Goal: Task Accomplishment & Management: Manage account settings

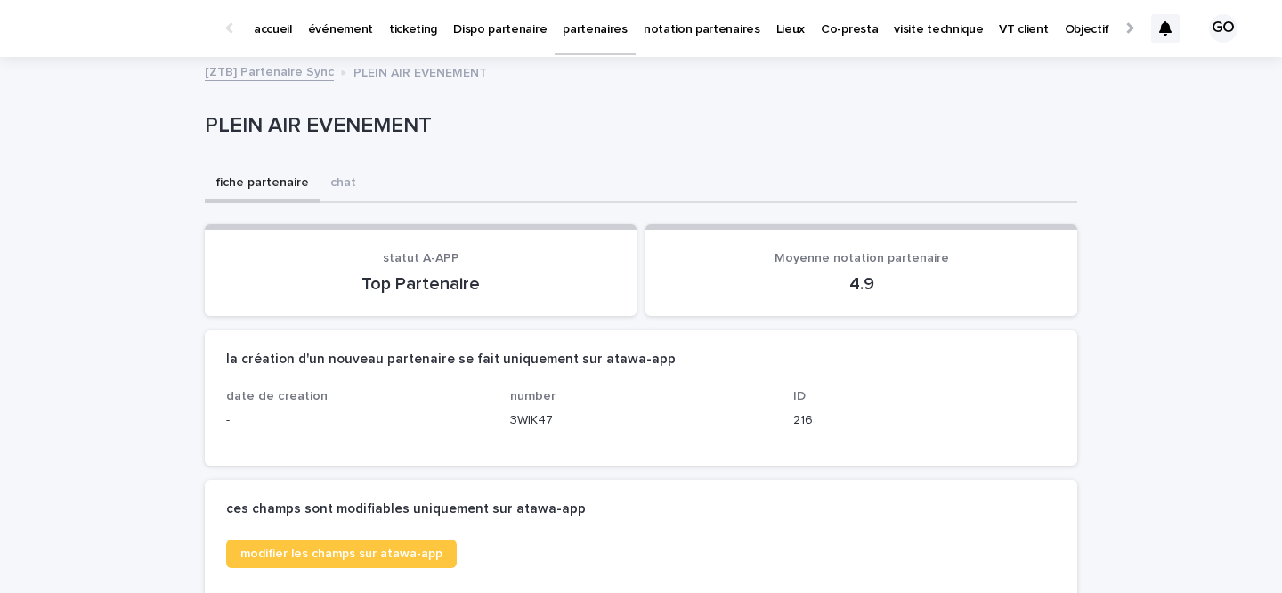
click at [582, 34] on p "partenaires" at bounding box center [595, 18] width 65 height 37
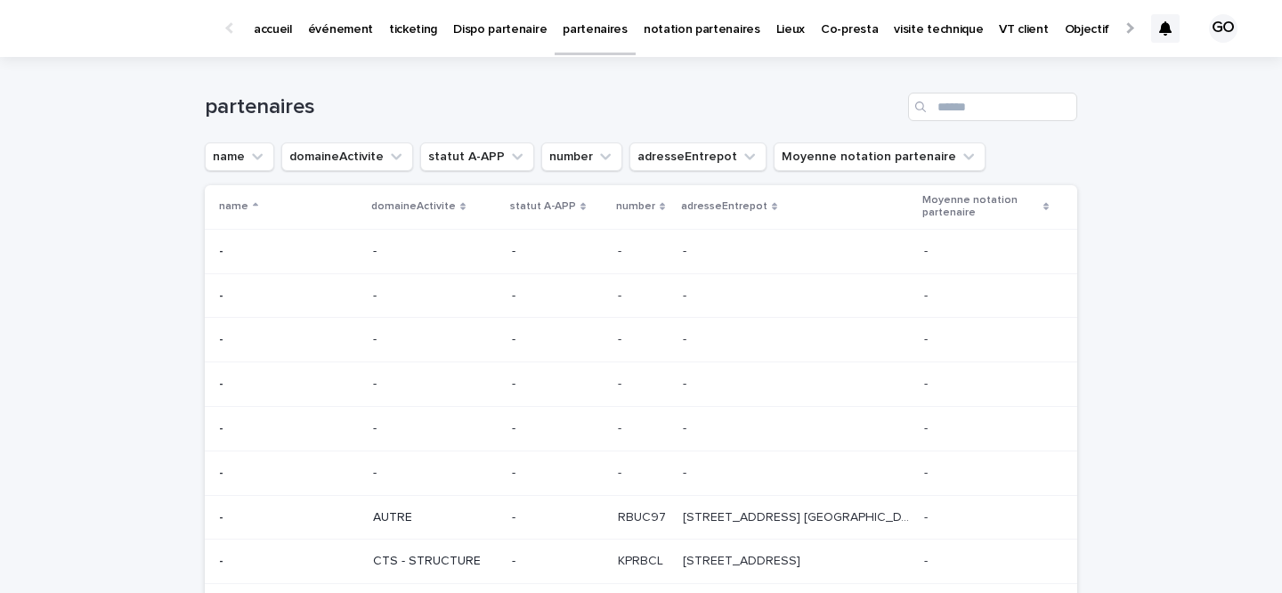
click at [309, 32] on p "événement" at bounding box center [340, 18] width 65 height 37
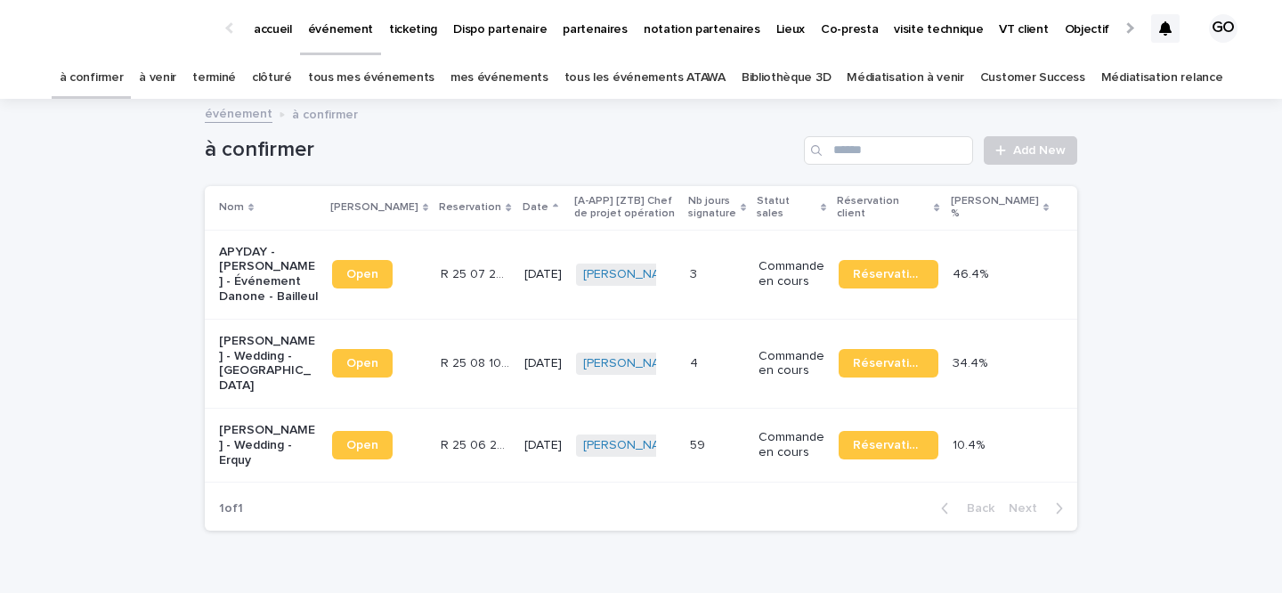
click at [176, 78] on link "à venir" at bounding box center [157, 78] width 37 height 42
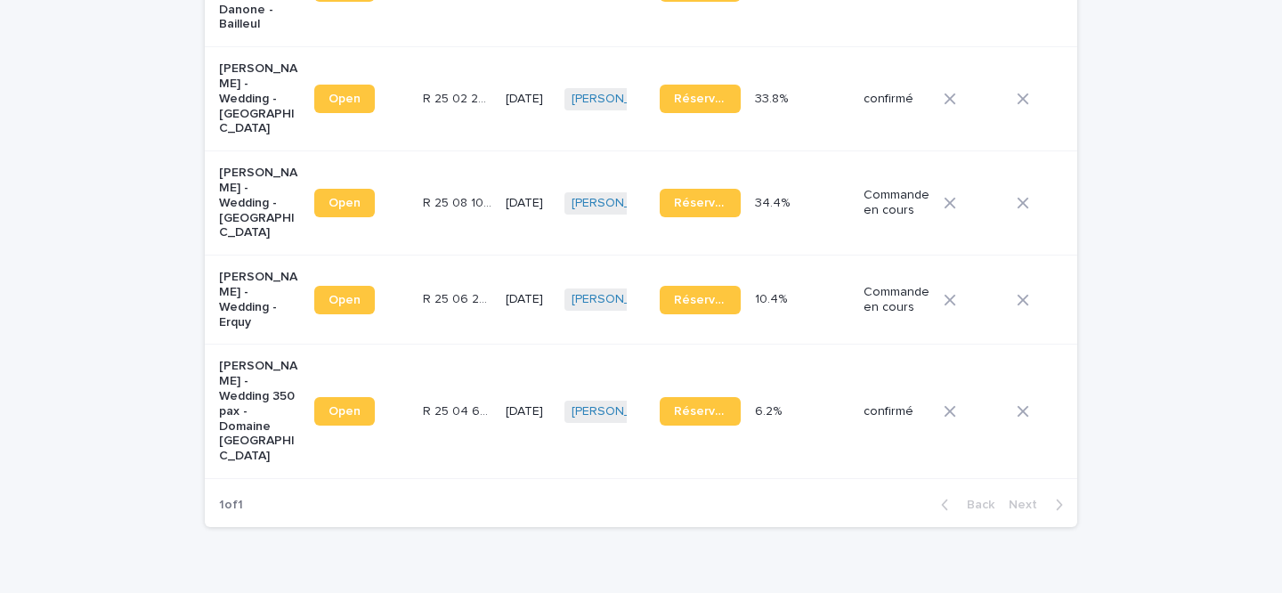
scroll to position [1255, 0]
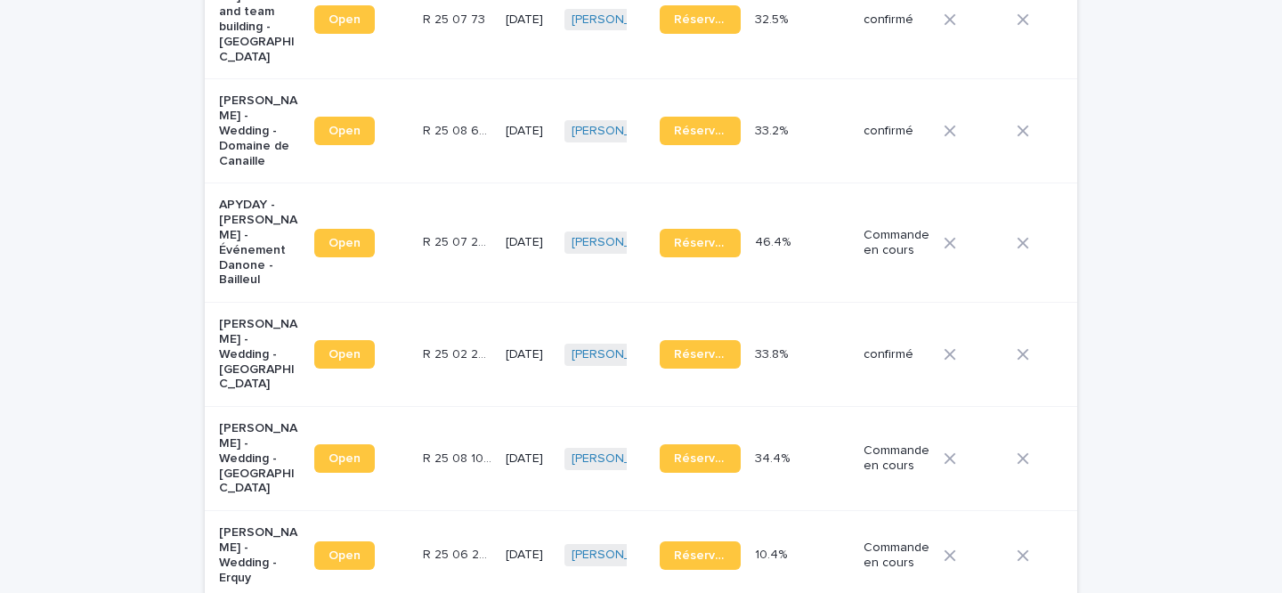
click at [237, 317] on p "[PERSON_NAME] - Wedding - [GEOGRAPHIC_DATA]" at bounding box center [259, 354] width 81 height 75
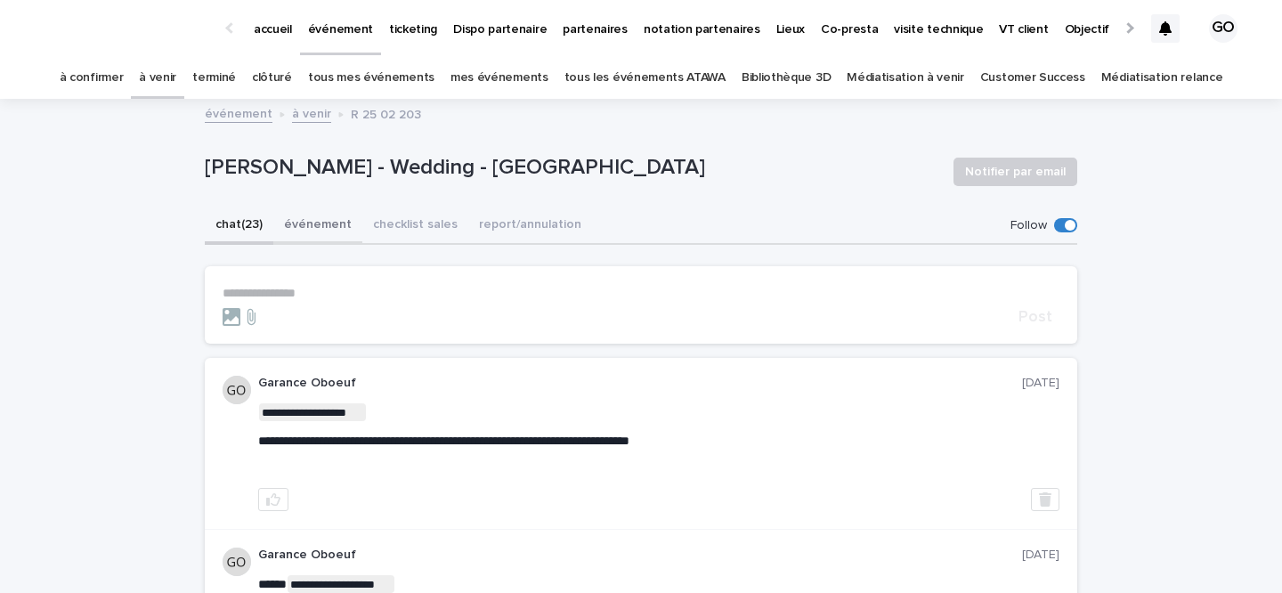
click at [349, 220] on button "événement" at bounding box center [317, 226] width 89 height 37
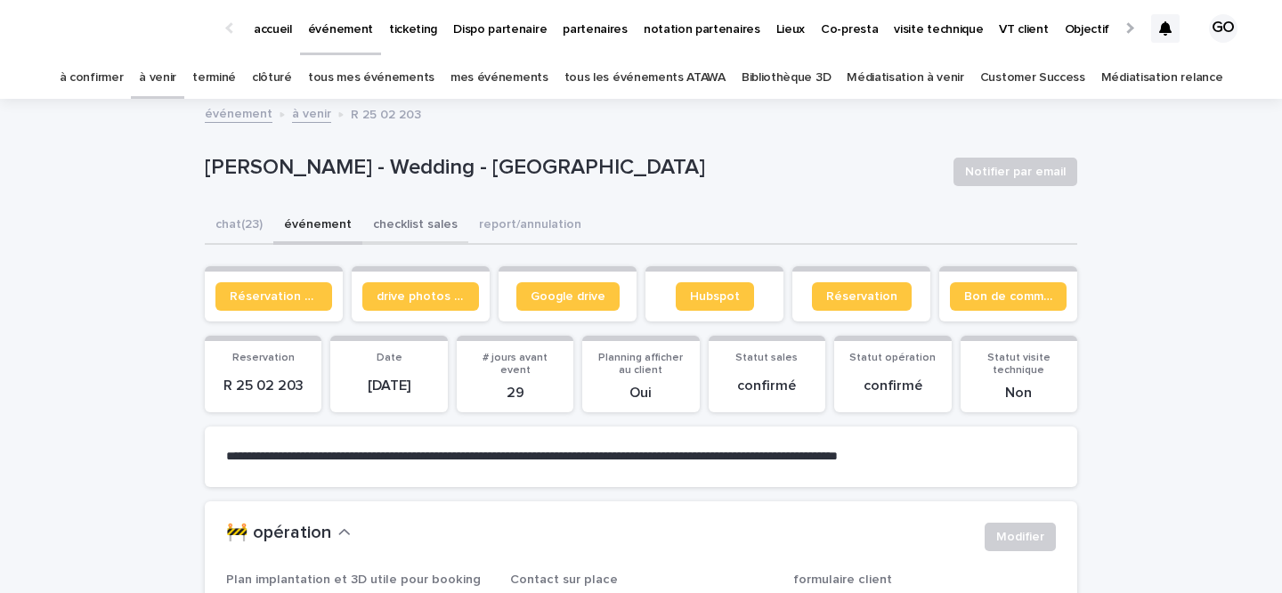
click at [430, 226] on button "checklist sales" at bounding box center [415, 226] width 106 height 37
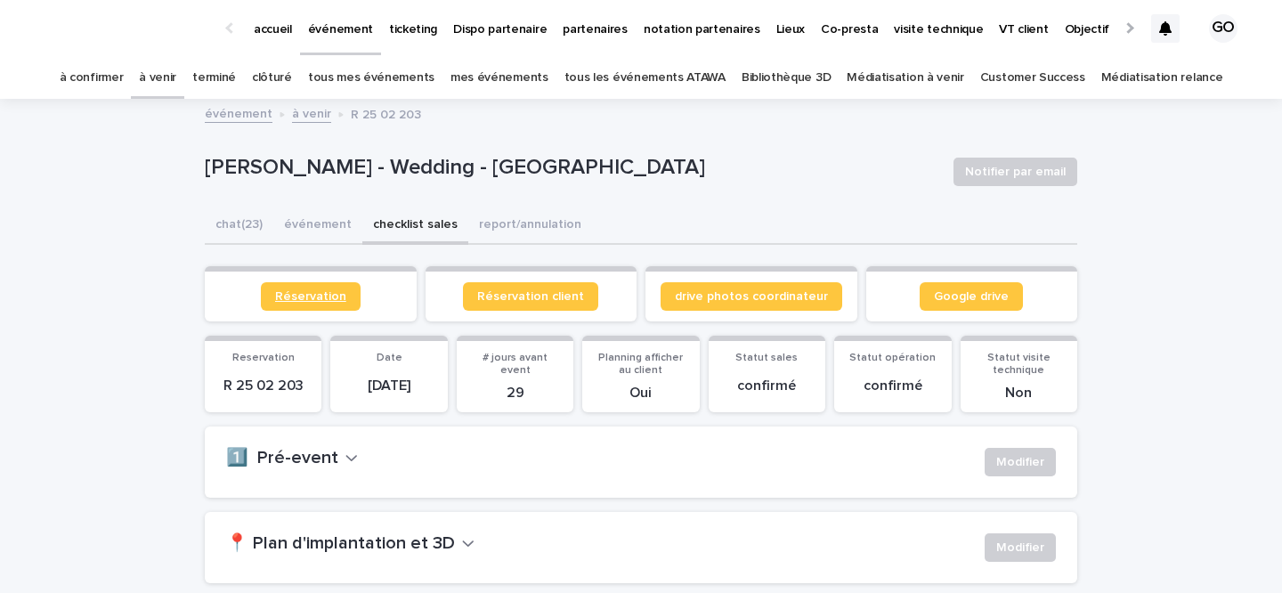
click at [288, 309] on link "Réservation" at bounding box center [311, 296] width 100 height 28
click at [174, 80] on link "à venir" at bounding box center [157, 78] width 37 height 42
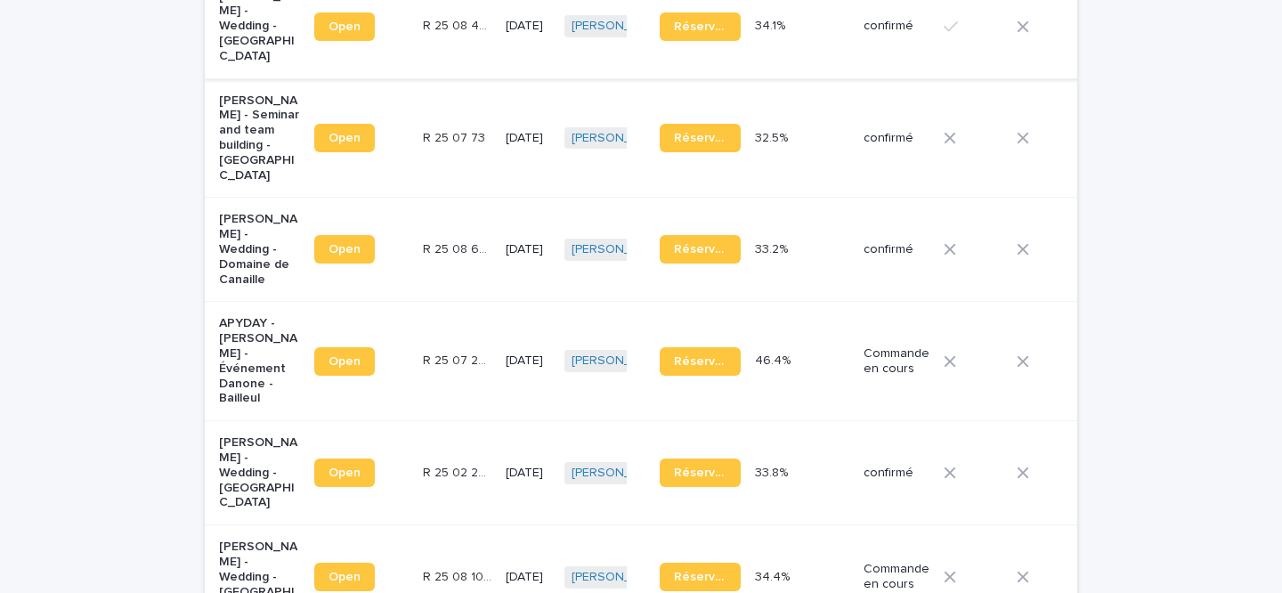
scroll to position [1143, 0]
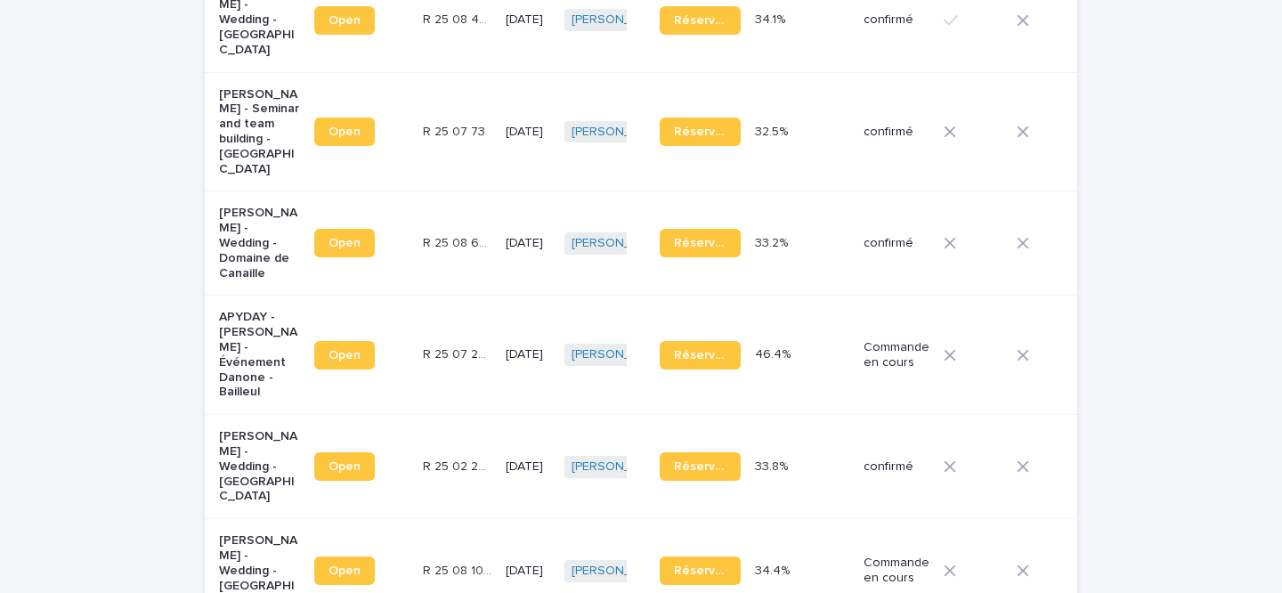
click at [261, 206] on p "[PERSON_NAME] - Wedding - Domaine de Canaille" at bounding box center [259, 243] width 81 height 75
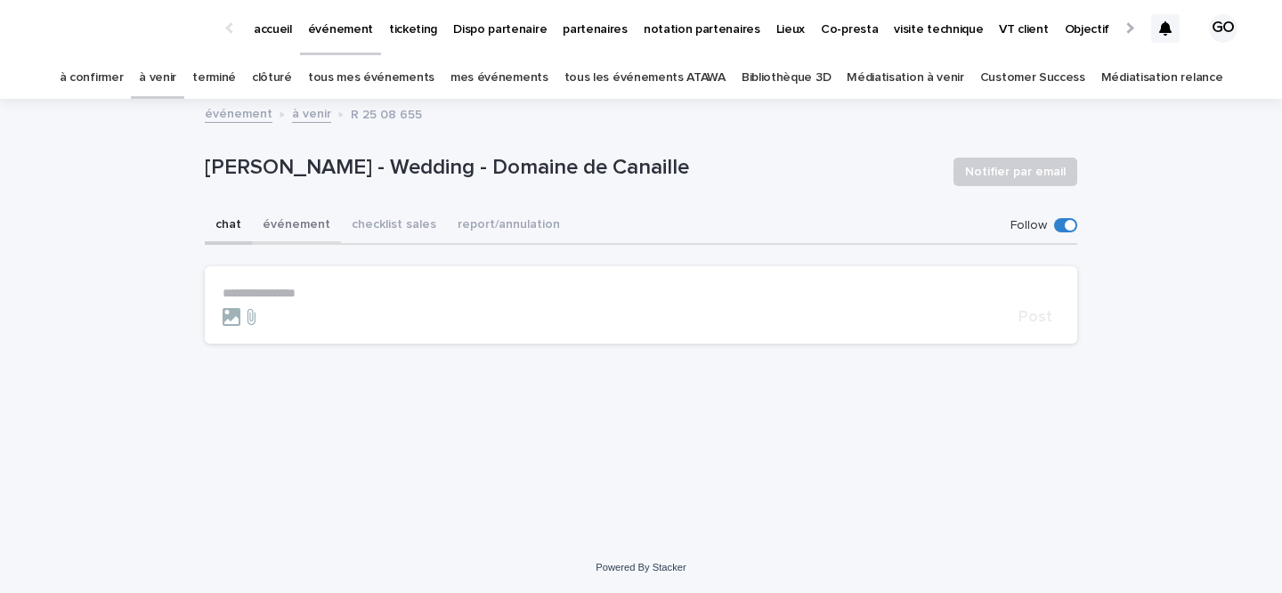
click at [305, 226] on button "événement" at bounding box center [296, 226] width 89 height 37
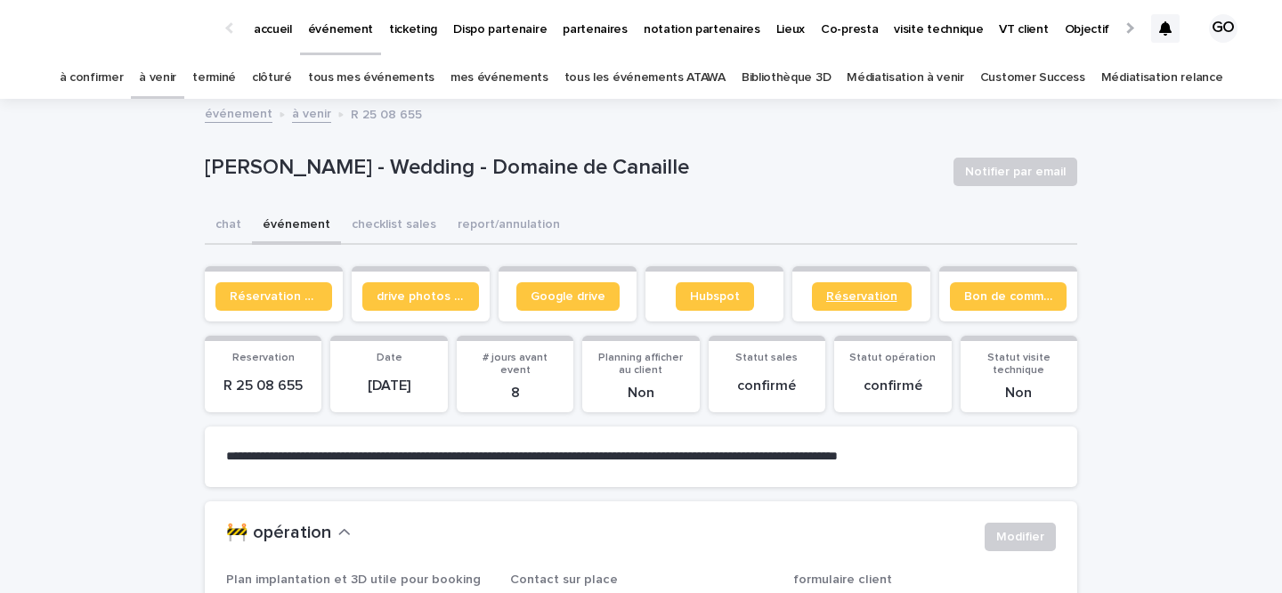
click at [862, 294] on span "Réservation" at bounding box center [861, 296] width 71 height 12
click at [375, 223] on button "checklist sales" at bounding box center [394, 226] width 106 height 37
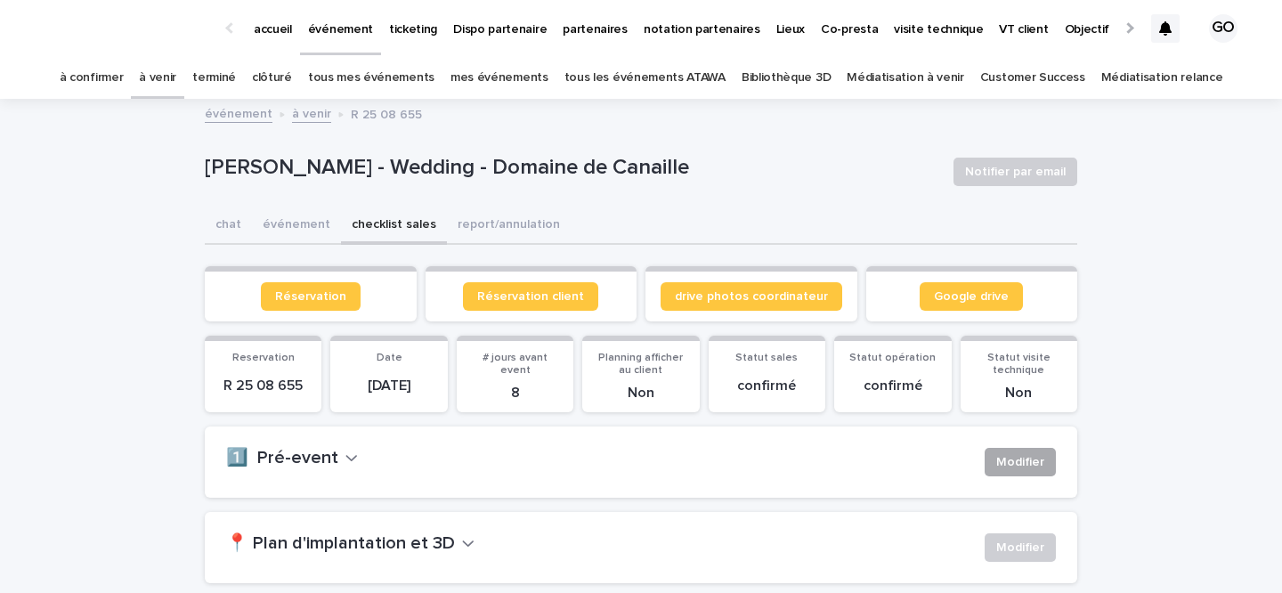
click at [1014, 457] on span "Modifier" at bounding box center [1021, 462] width 48 height 18
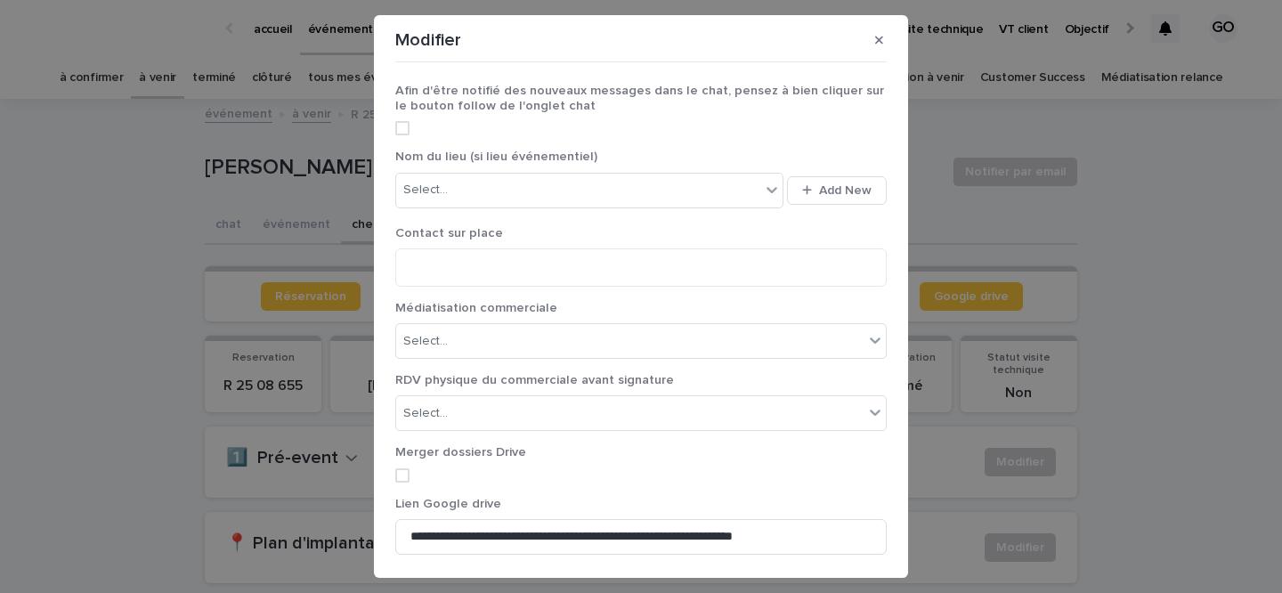
click at [470, 123] on label at bounding box center [641, 128] width 492 height 14
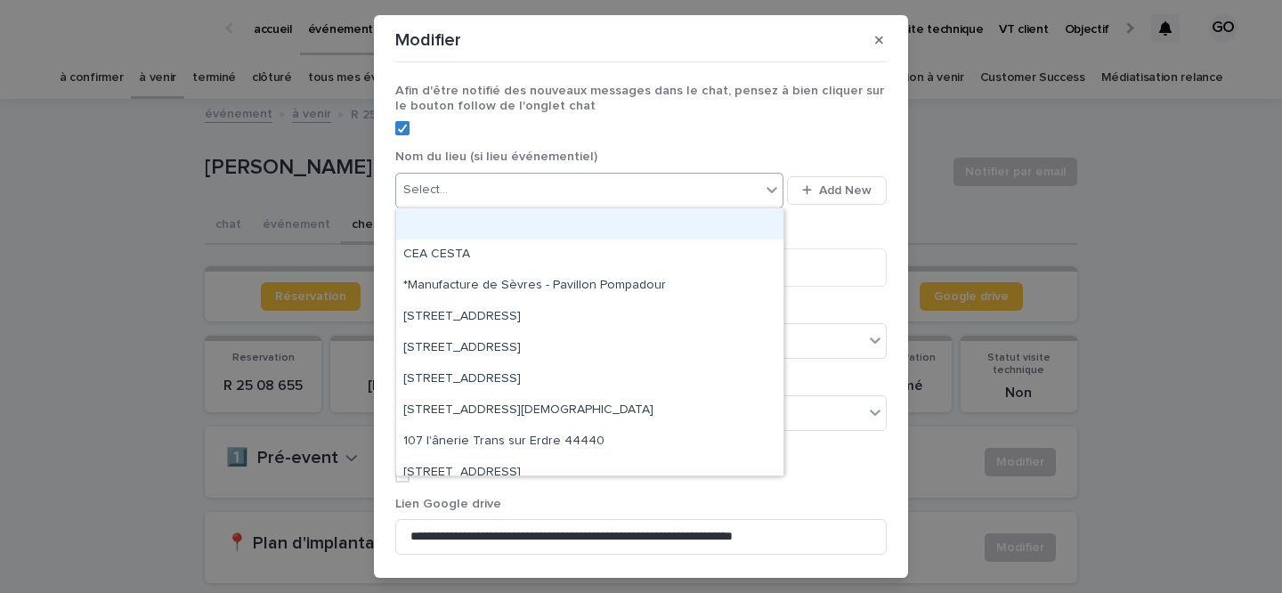
click at [455, 183] on div "Select..." at bounding box center [578, 189] width 364 height 29
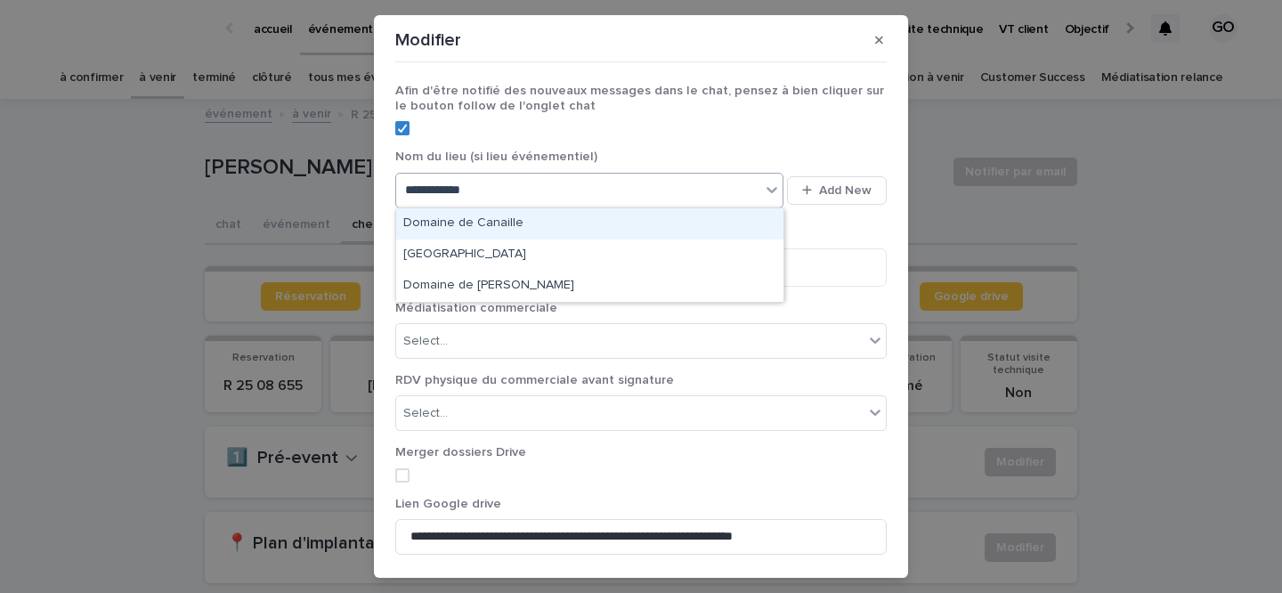
type input "**********"
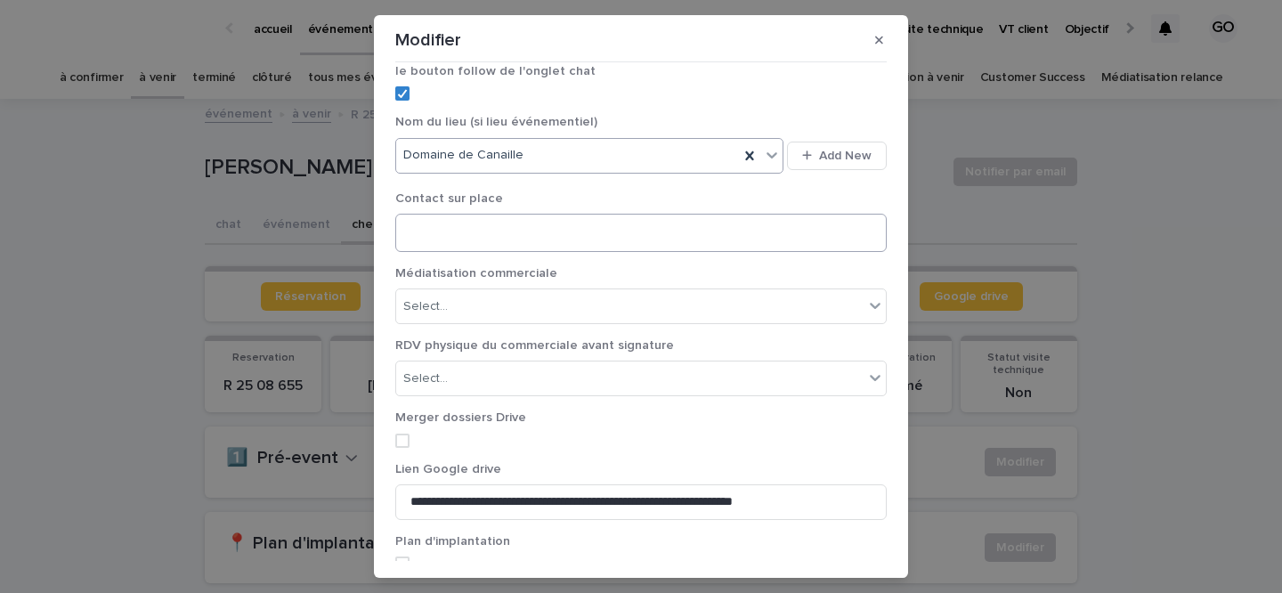
scroll to position [65, 0]
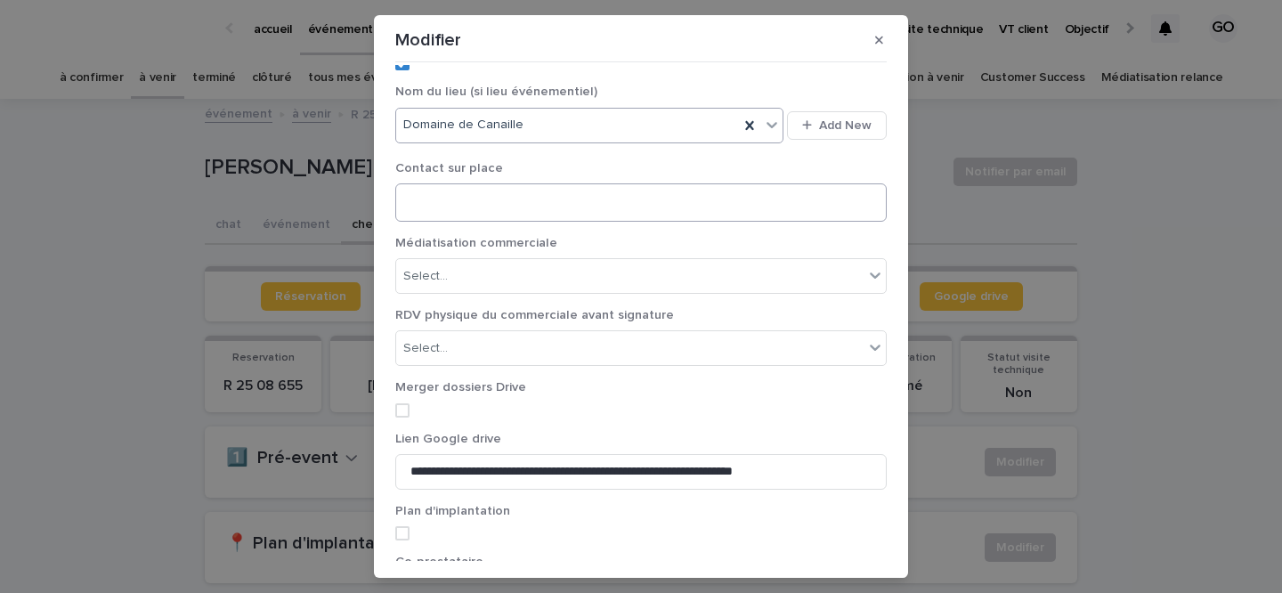
click at [483, 278] on div "Select..." at bounding box center [630, 276] width 468 height 29
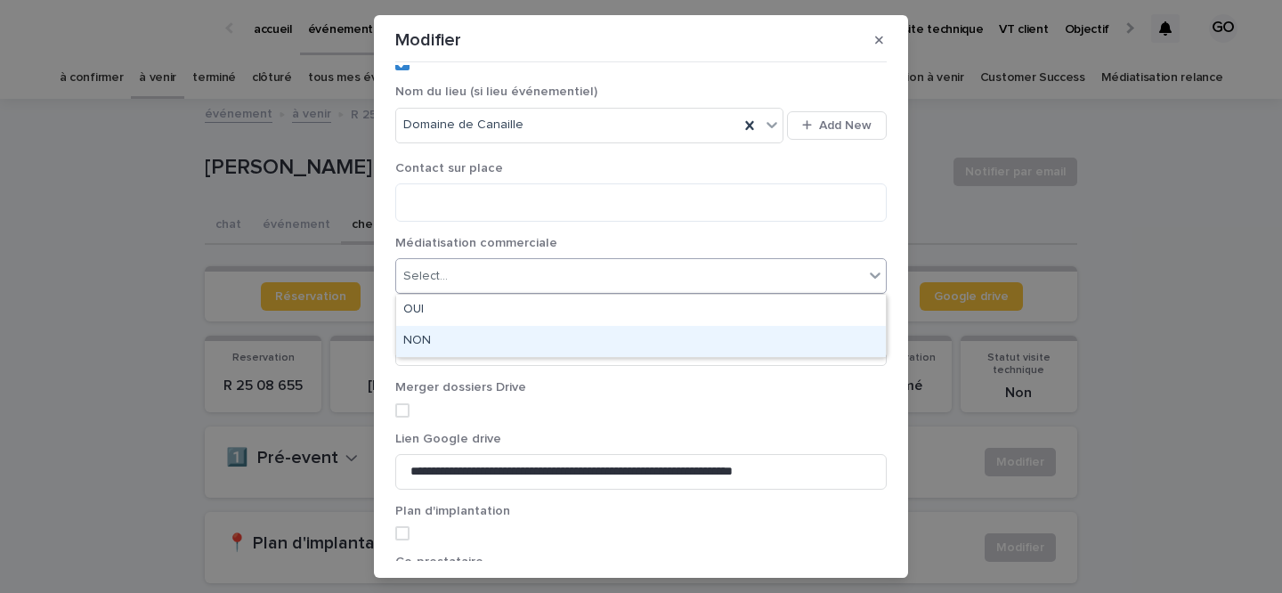
click at [471, 334] on div "NON" at bounding box center [641, 341] width 490 height 31
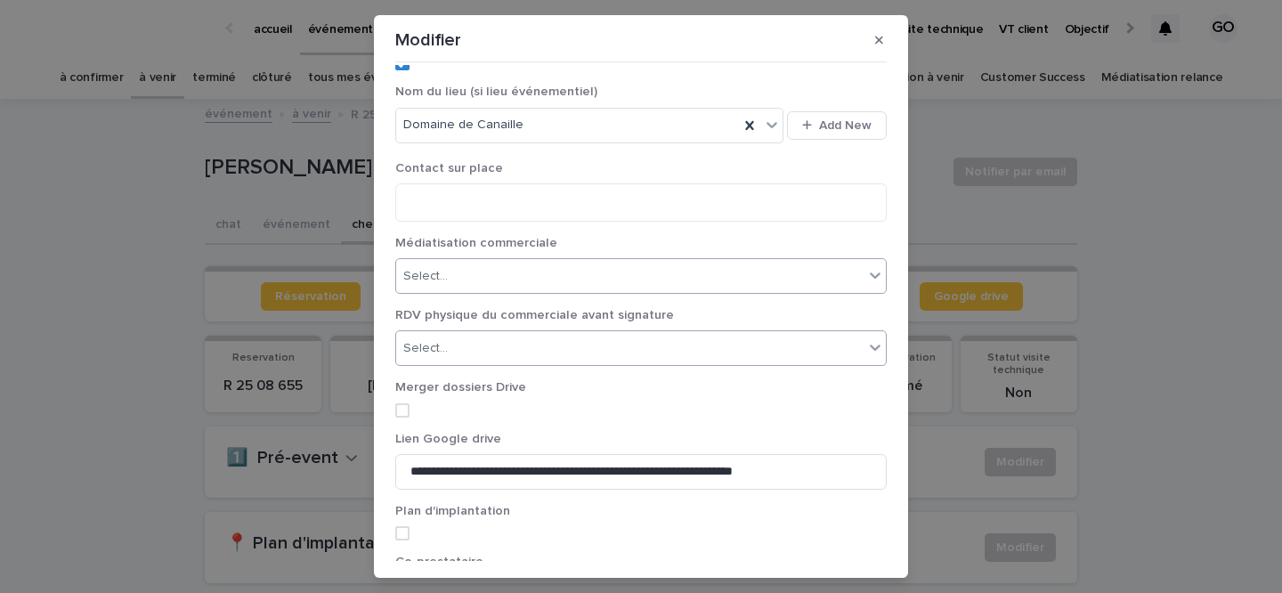
click at [471, 334] on div "Select..." at bounding box center [630, 348] width 468 height 29
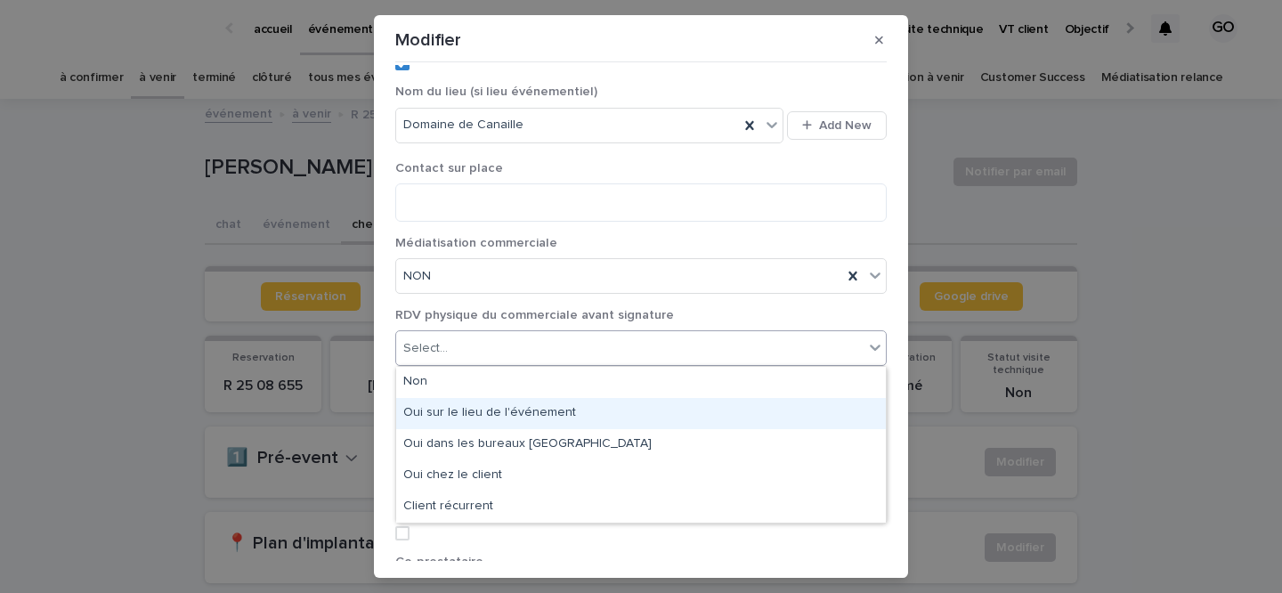
click at [457, 400] on div "Oui sur le lieu de l'événement" at bounding box center [641, 413] width 490 height 31
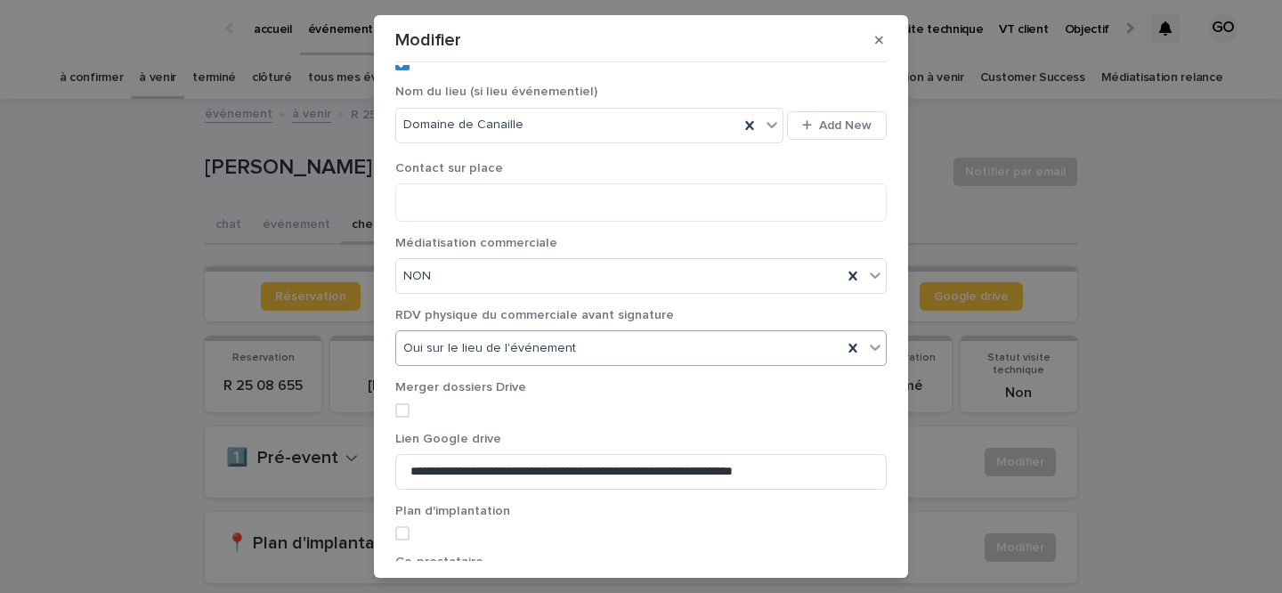
click at [460, 357] on div "Oui sur le lieu de l'événement" at bounding box center [619, 348] width 446 height 29
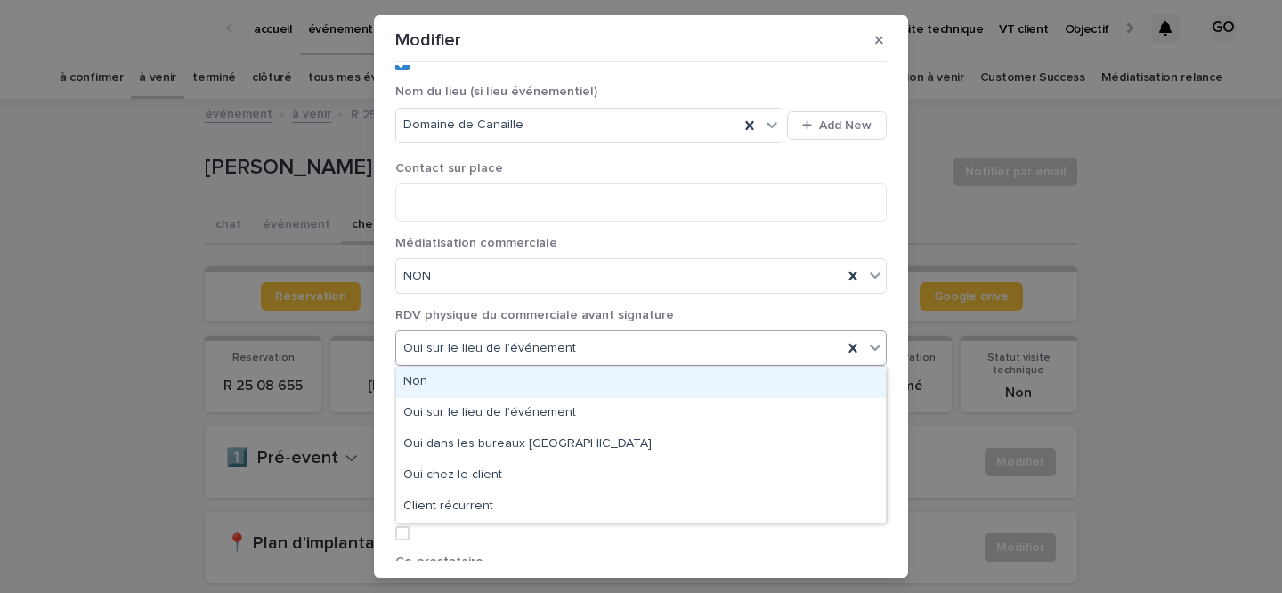
click at [460, 379] on div "Non" at bounding box center [641, 382] width 490 height 31
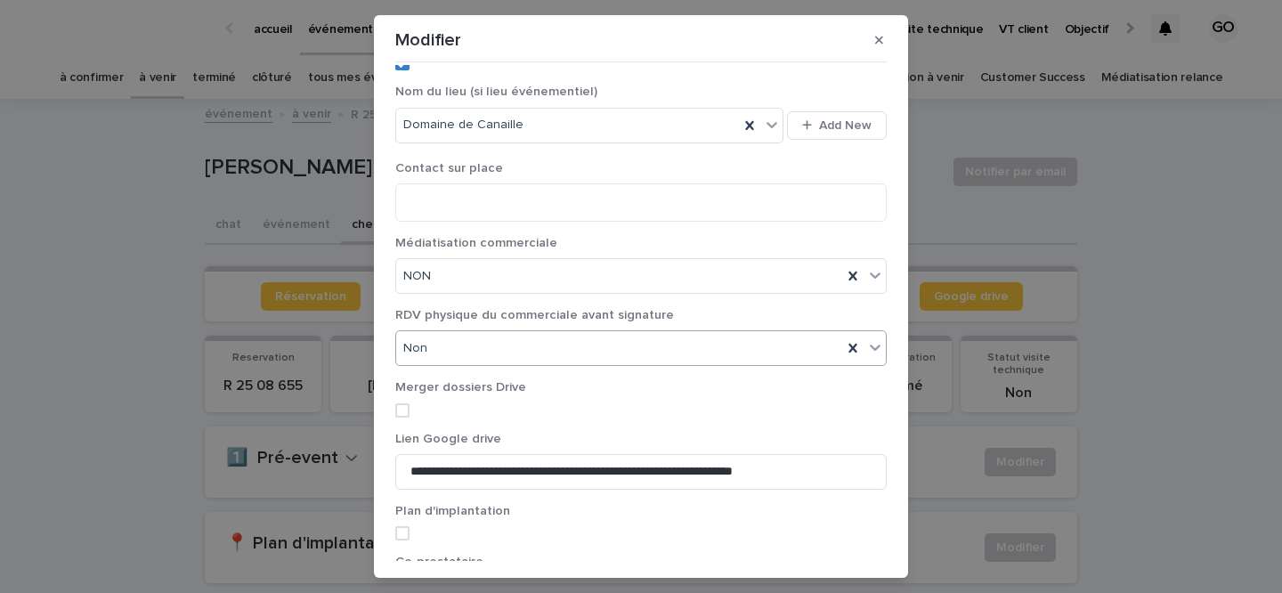
scroll to position [189, 0]
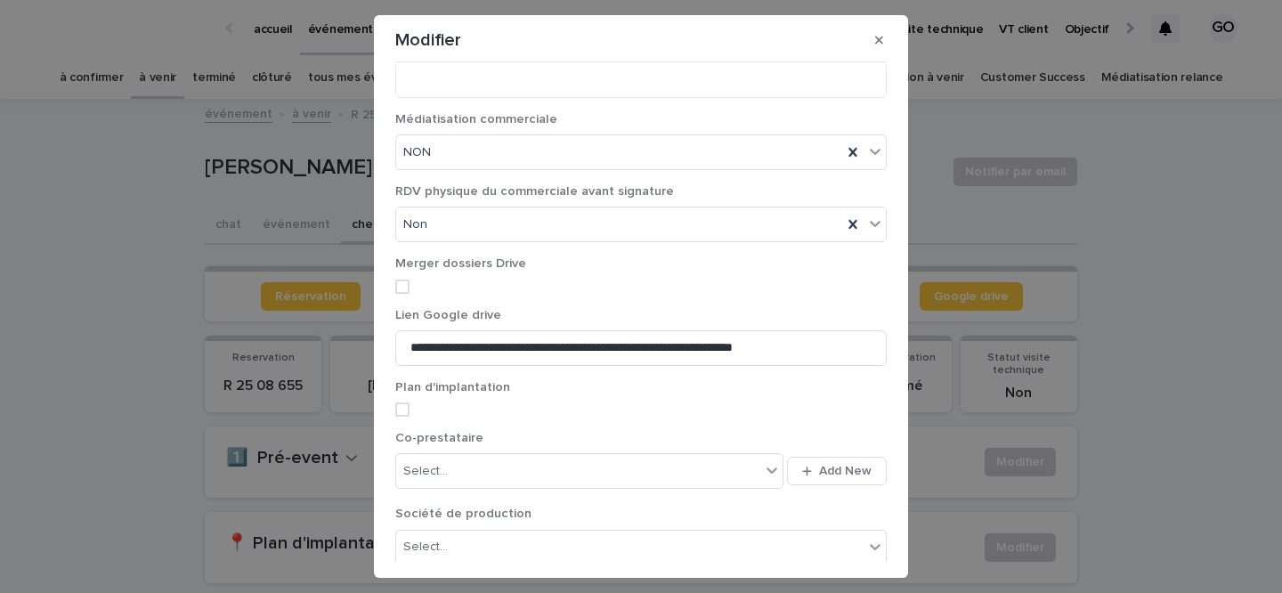
click at [440, 298] on div "Merger dossiers Drive" at bounding box center [641, 281] width 492 height 51
click at [436, 285] on label at bounding box center [641, 287] width 492 height 14
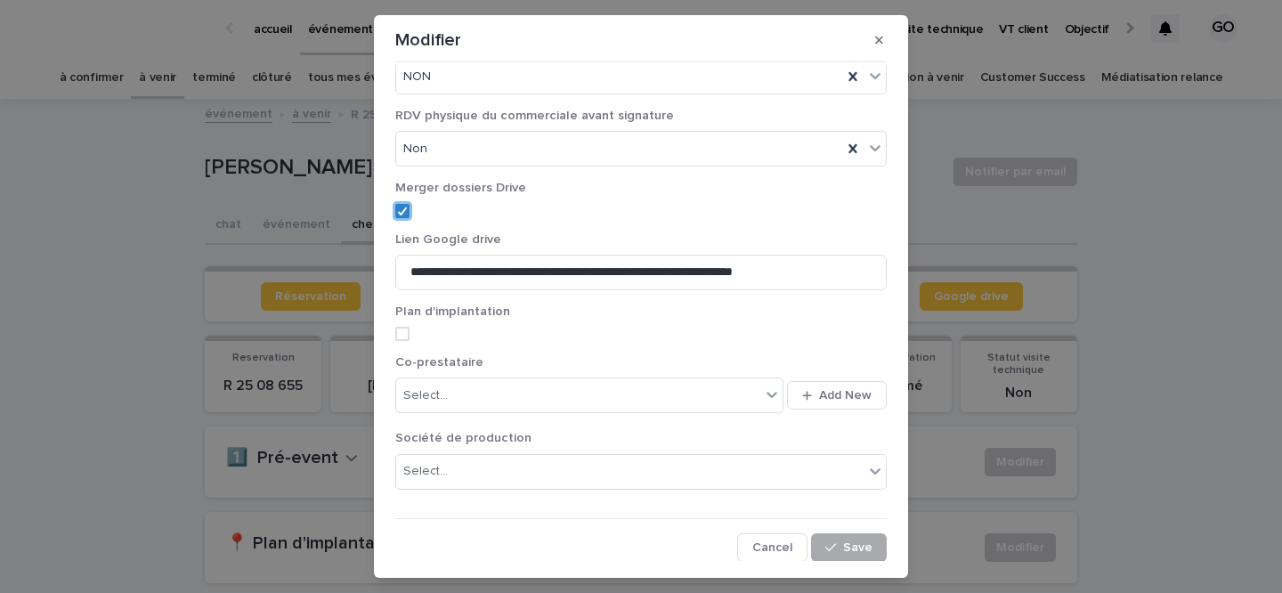
click at [846, 543] on span "Save" at bounding box center [857, 547] width 29 height 12
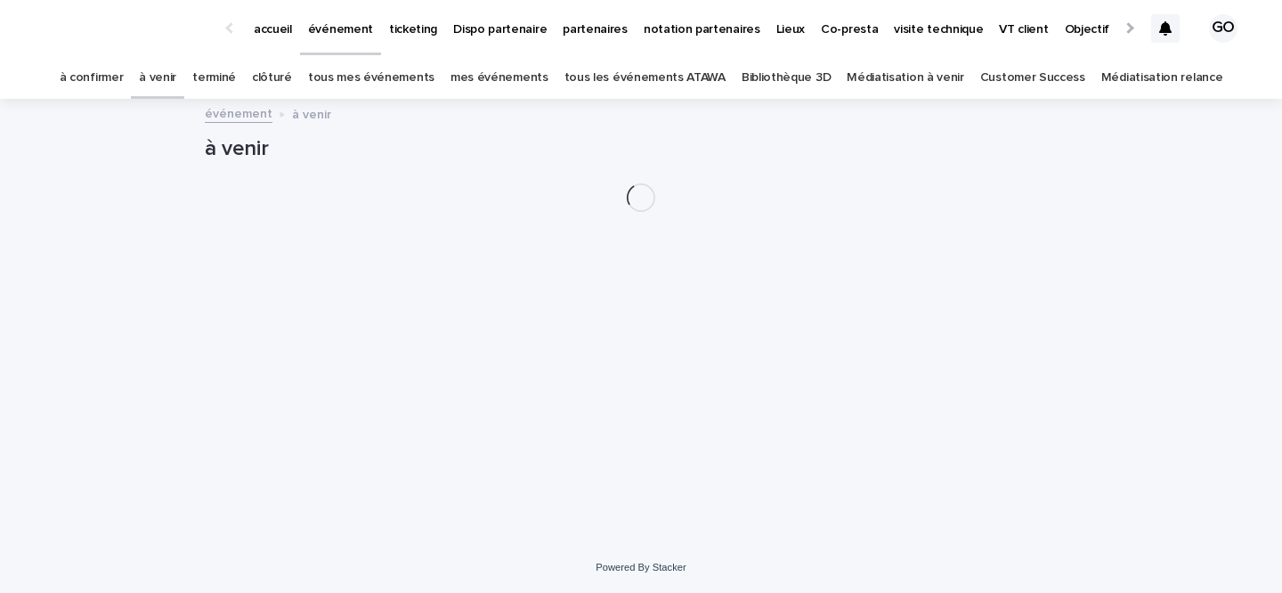
click at [101, 73] on link "à confirmer" at bounding box center [92, 78] width 64 height 42
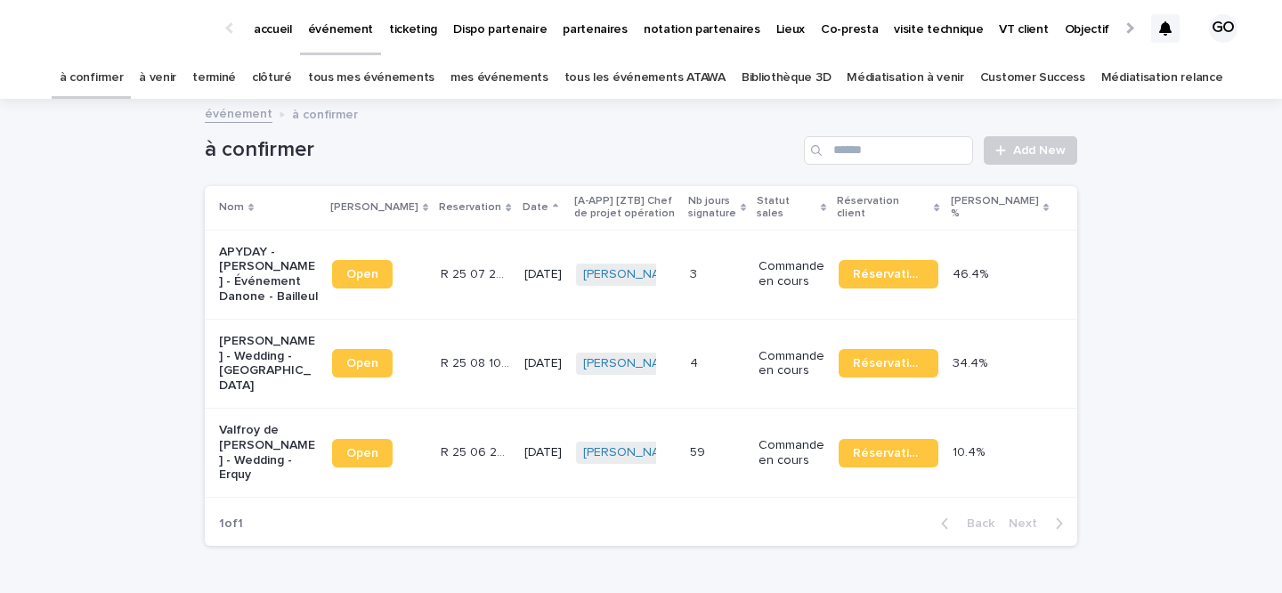
click at [176, 76] on link "à venir" at bounding box center [157, 78] width 37 height 42
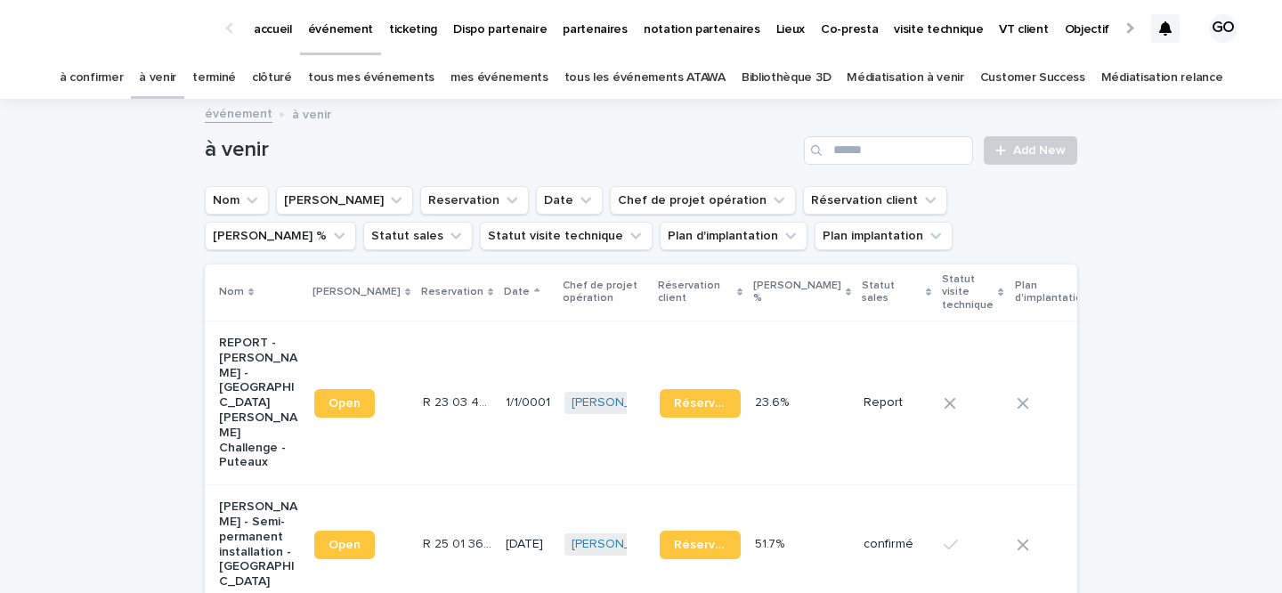
click at [174, 85] on link "à venir" at bounding box center [157, 78] width 37 height 42
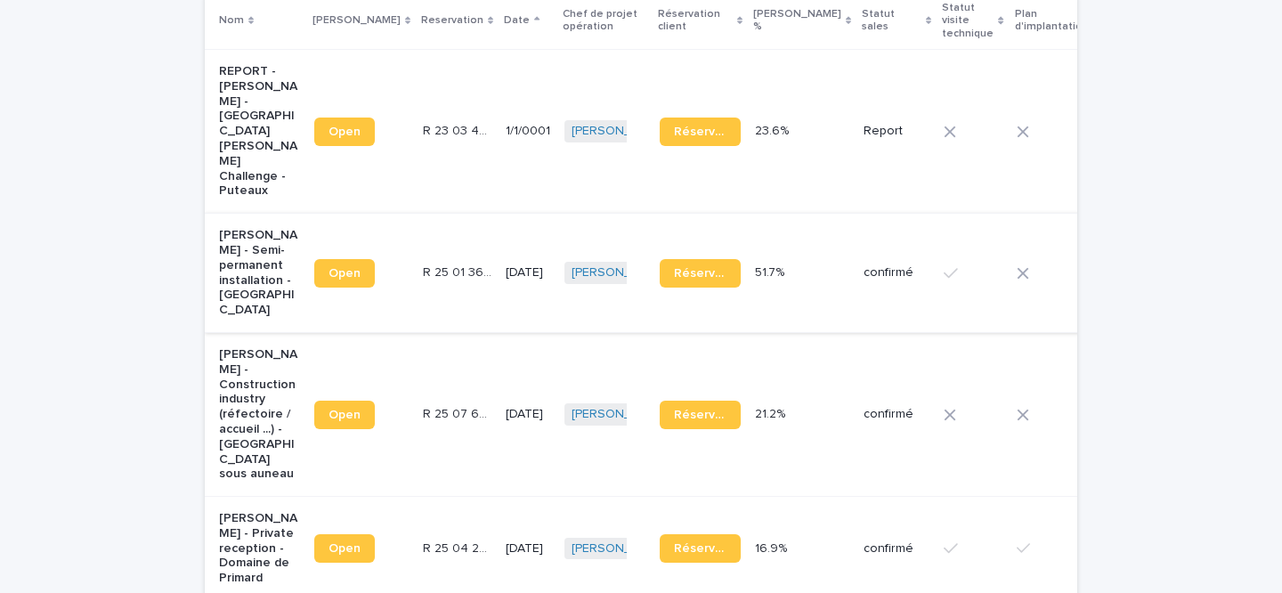
scroll to position [370, 0]
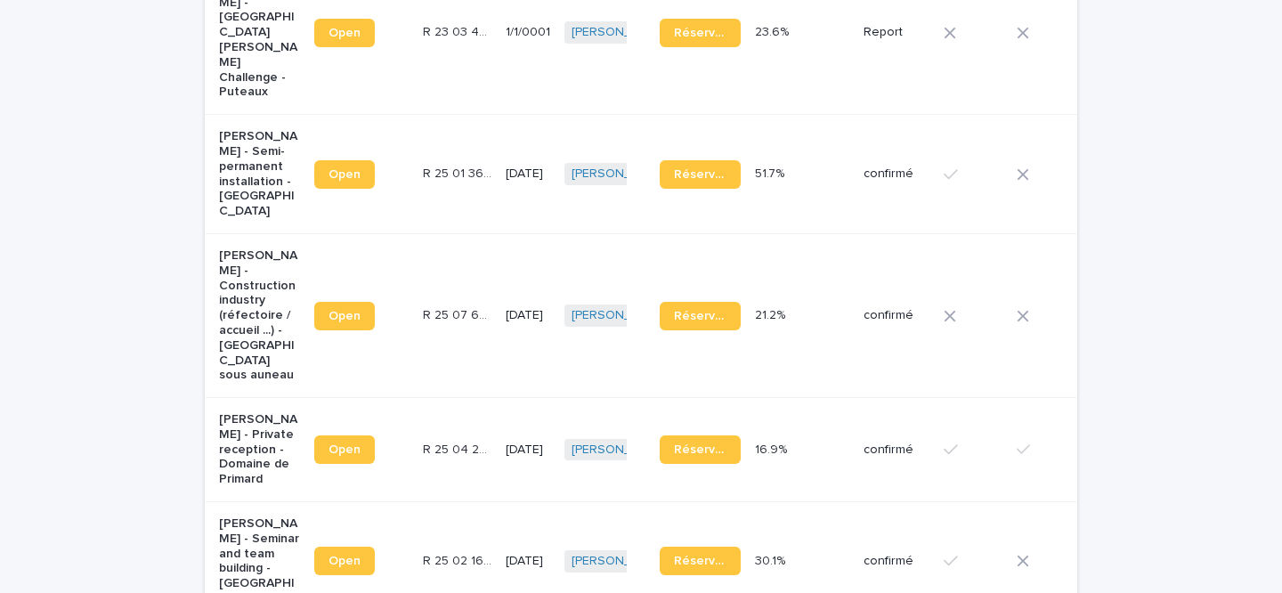
click at [255, 434] on p "[PERSON_NAME] - Private reception - Domaine de Primard" at bounding box center [259, 449] width 81 height 75
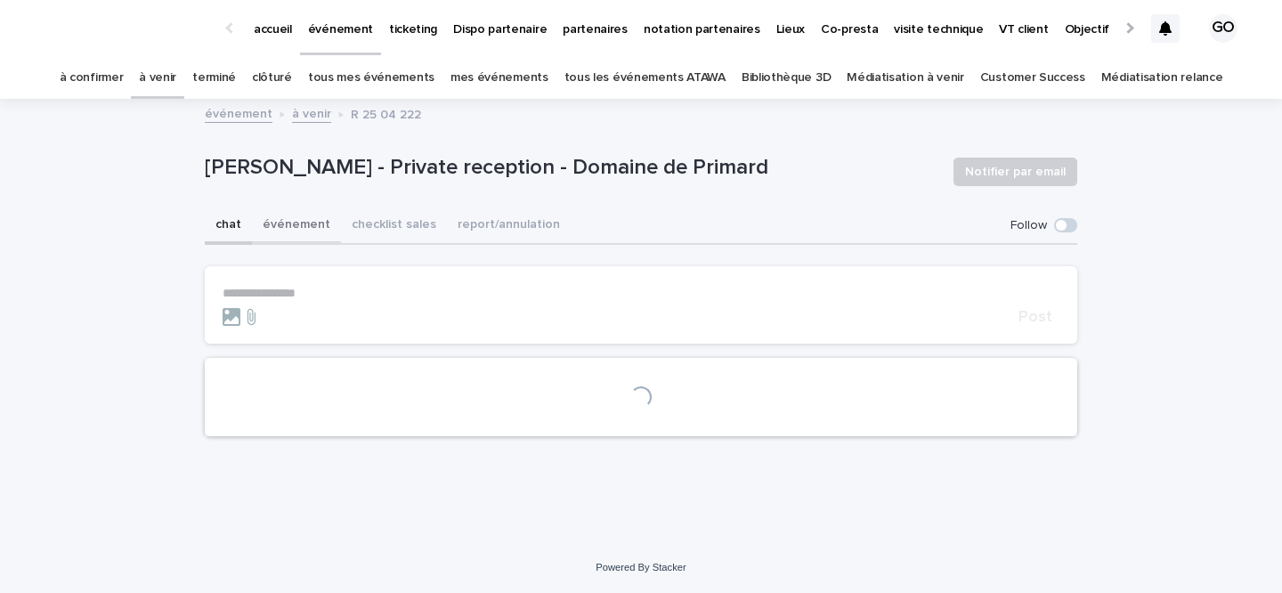
click at [292, 215] on button "événement" at bounding box center [296, 226] width 89 height 37
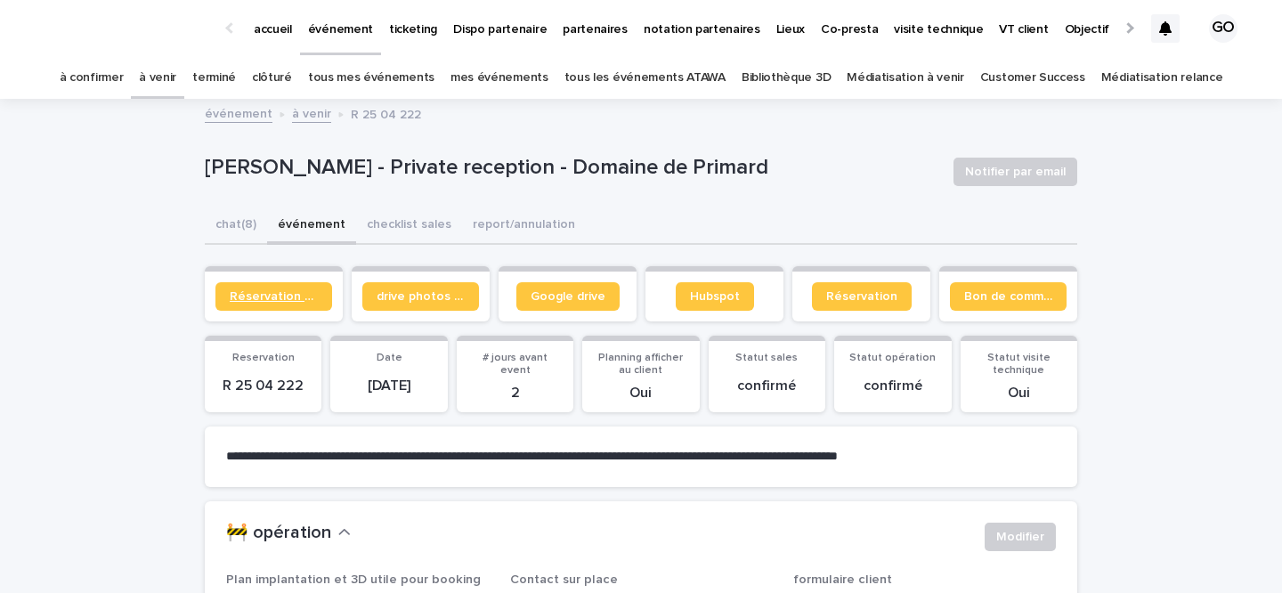
click at [255, 302] on span "Réservation client" at bounding box center [274, 296] width 88 height 12
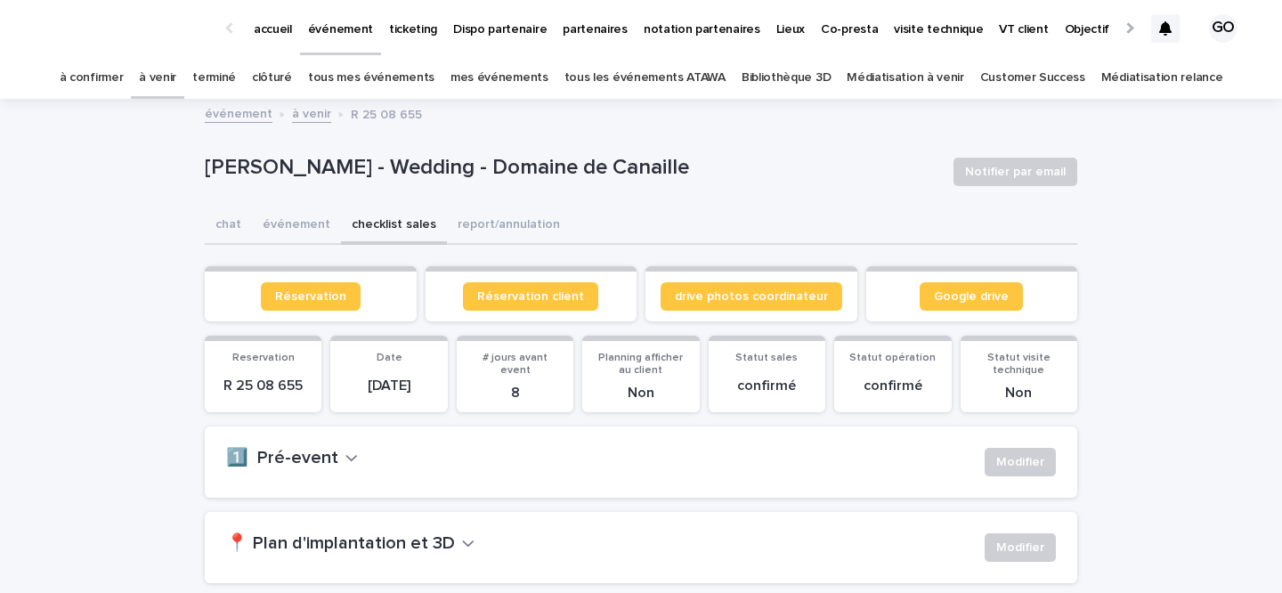
click at [176, 69] on link "à venir" at bounding box center [157, 78] width 37 height 42
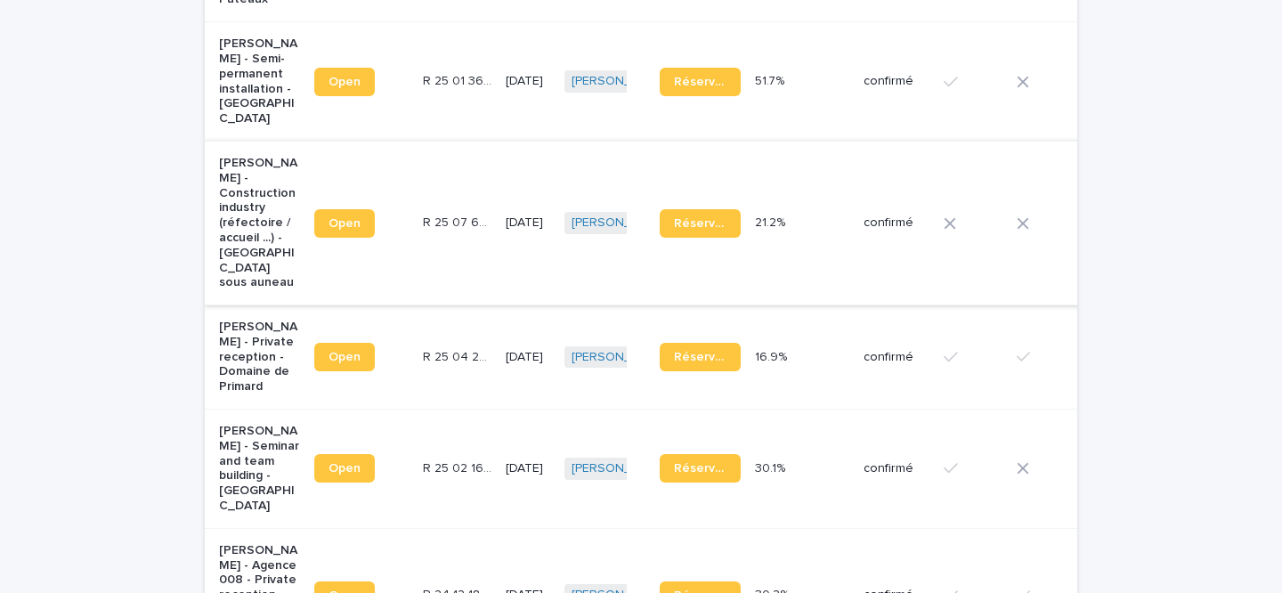
scroll to position [525, 0]
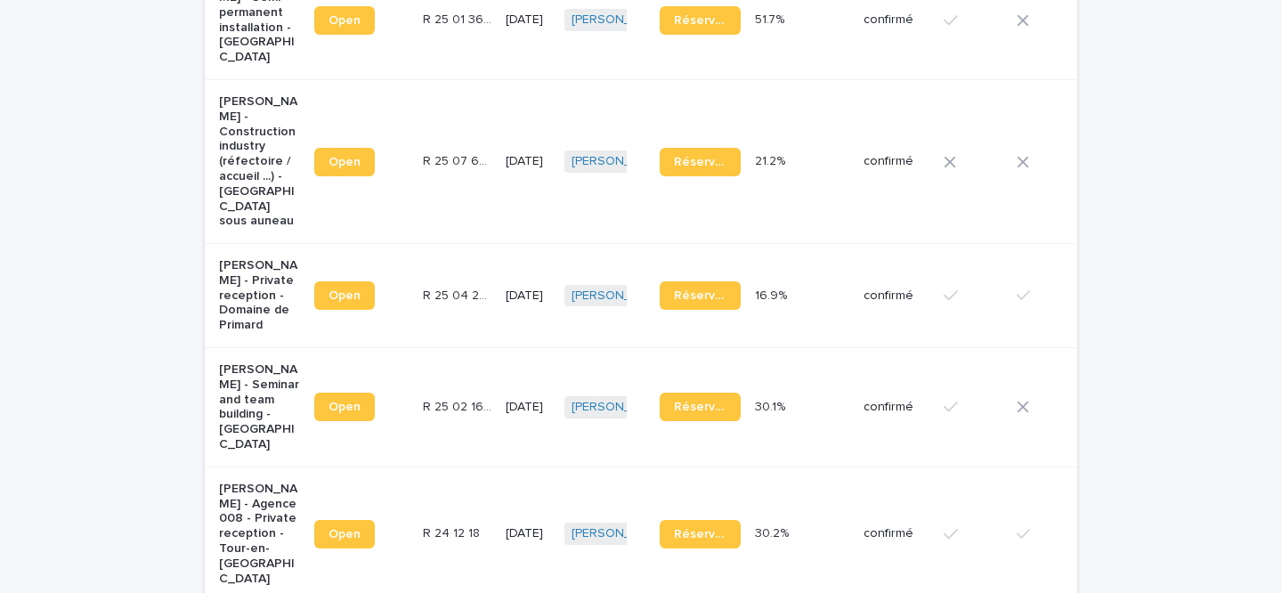
click at [256, 258] on p "[PERSON_NAME] - Private reception - Domaine de Primard" at bounding box center [259, 295] width 81 height 75
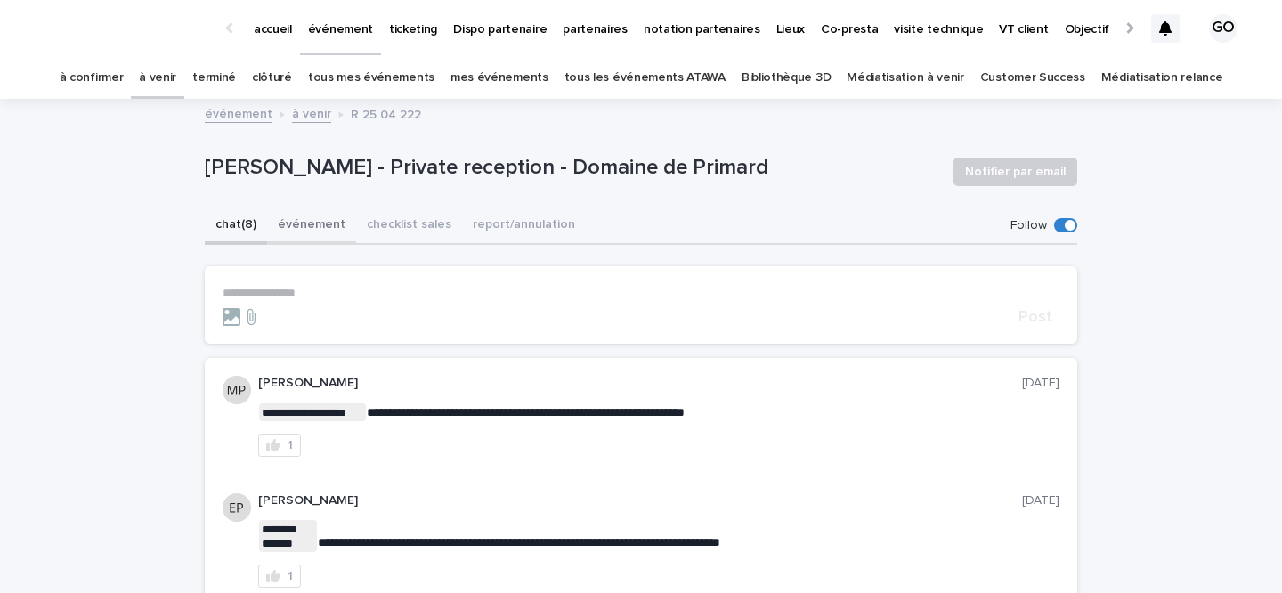
click at [314, 225] on button "événement" at bounding box center [311, 226] width 89 height 37
click at [238, 219] on button "chat (8)" at bounding box center [236, 226] width 62 height 37
click at [298, 227] on button "événement" at bounding box center [311, 226] width 89 height 37
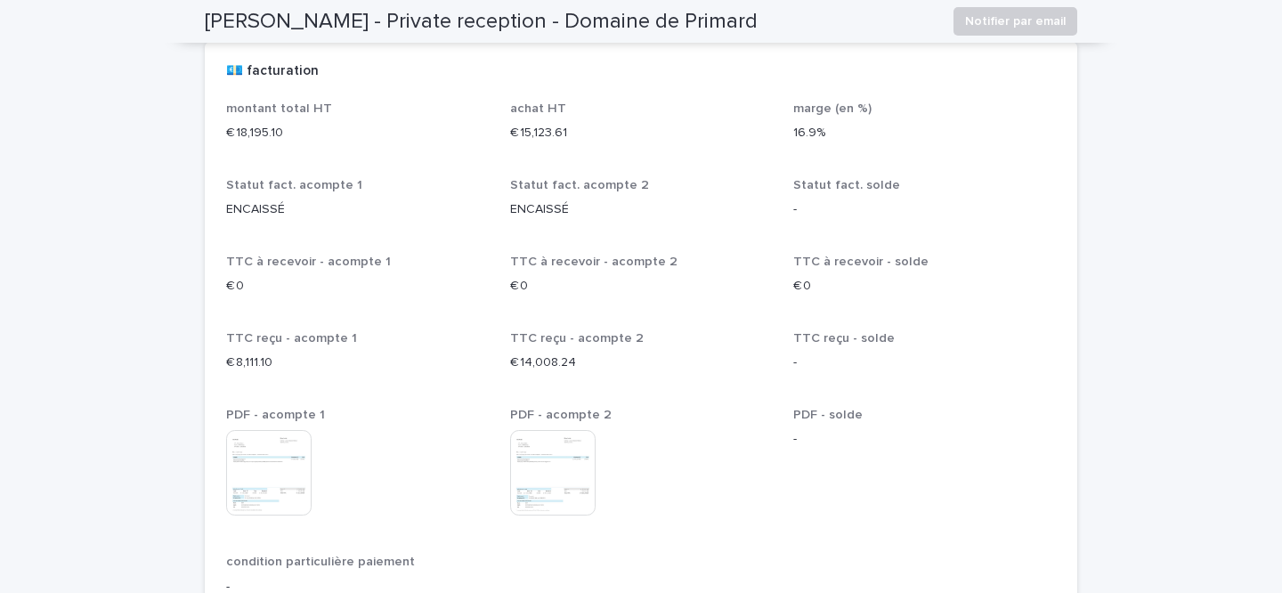
scroll to position [3255, 0]
click at [533, 450] on img at bounding box center [552, 470] width 85 height 85
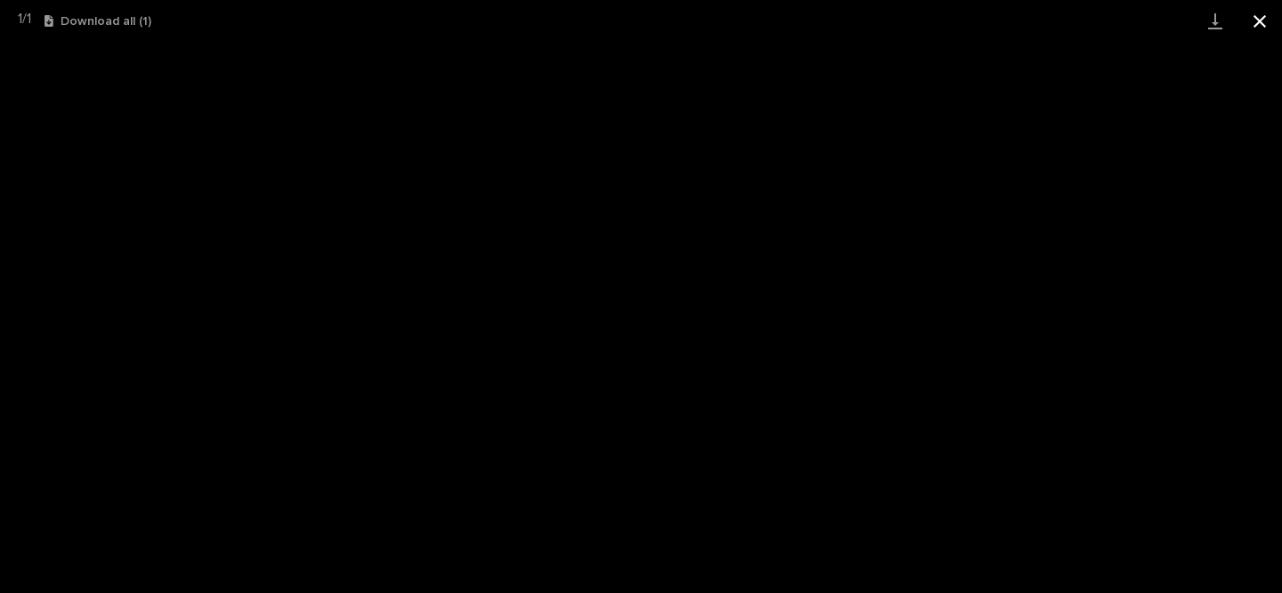
click at [1252, 19] on button "Close gallery" at bounding box center [1260, 21] width 45 height 42
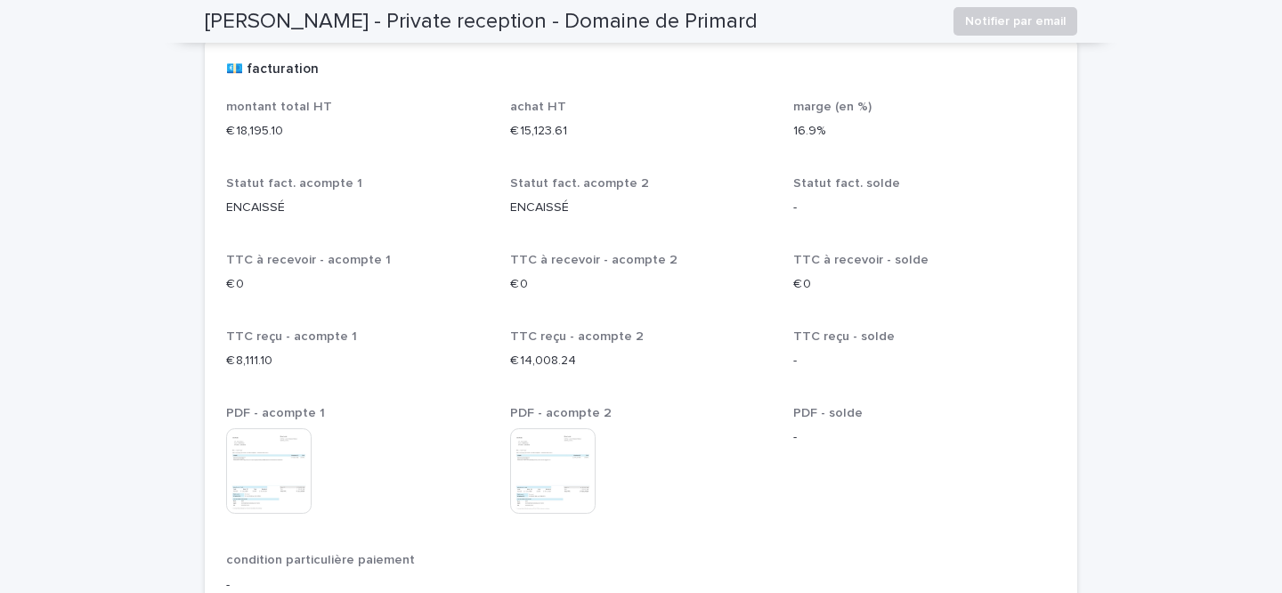
click at [253, 432] on img at bounding box center [268, 470] width 85 height 85
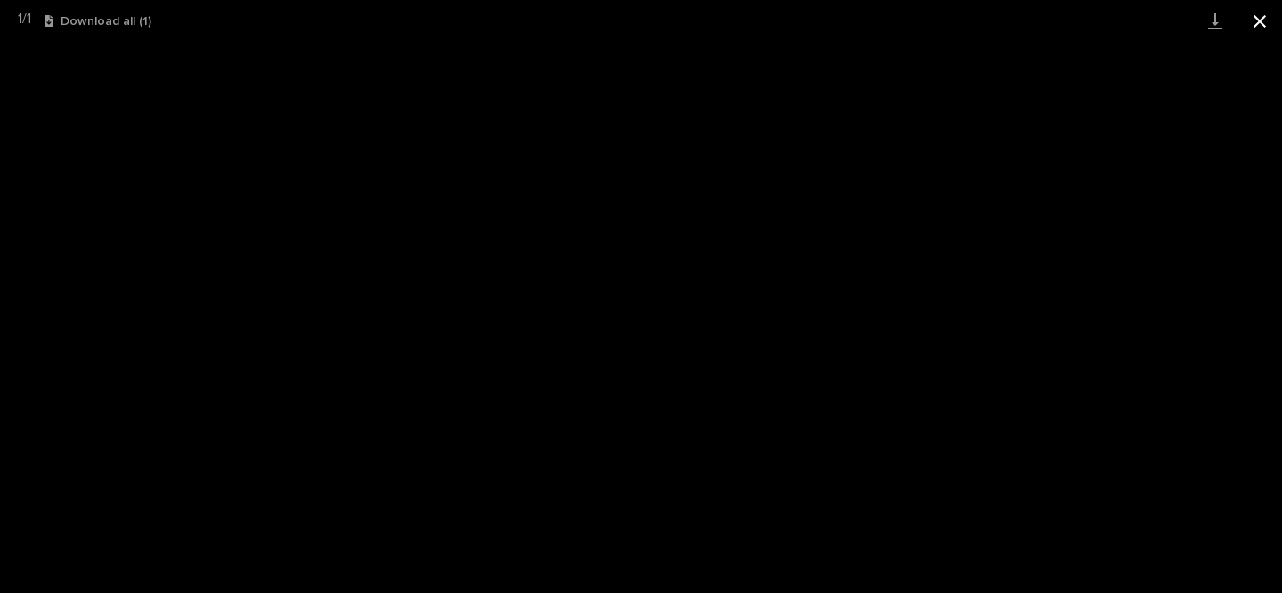
click at [1253, 26] on button "Close gallery" at bounding box center [1260, 21] width 45 height 42
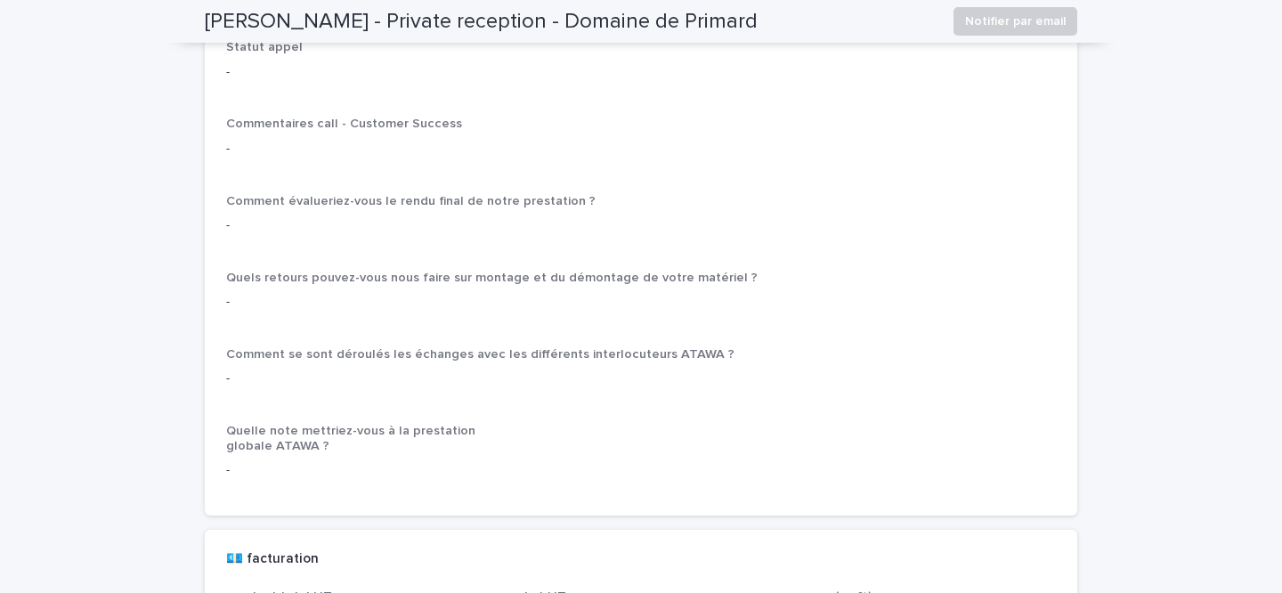
scroll to position [2829, 0]
